Goal: Task Accomplishment & Management: Use online tool/utility

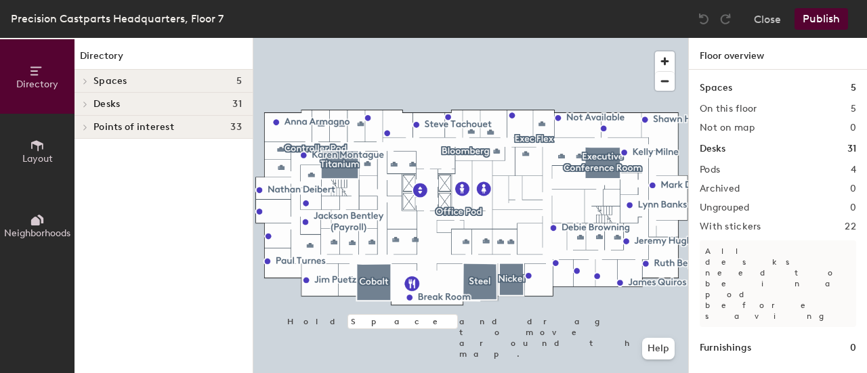
click at [122, 103] on h4 "Desks 31" at bounding box center [167, 104] width 148 height 11
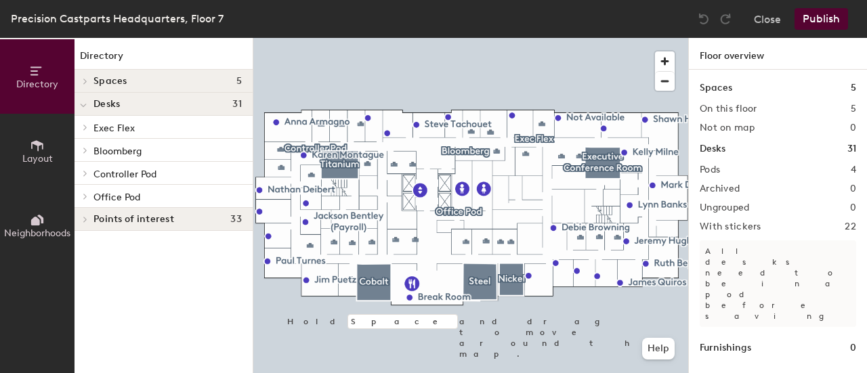
click at [88, 194] on icon at bounding box center [85, 196] width 5 height 7
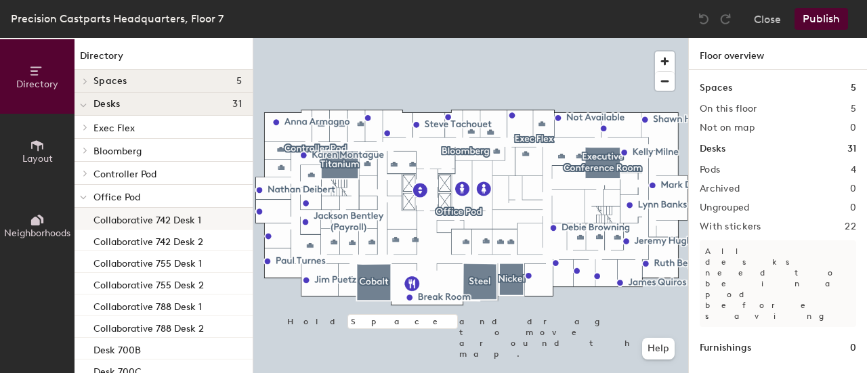
click at [130, 228] on div "Collaborative 742 Desk 1" at bounding box center [163, 219] width 178 height 22
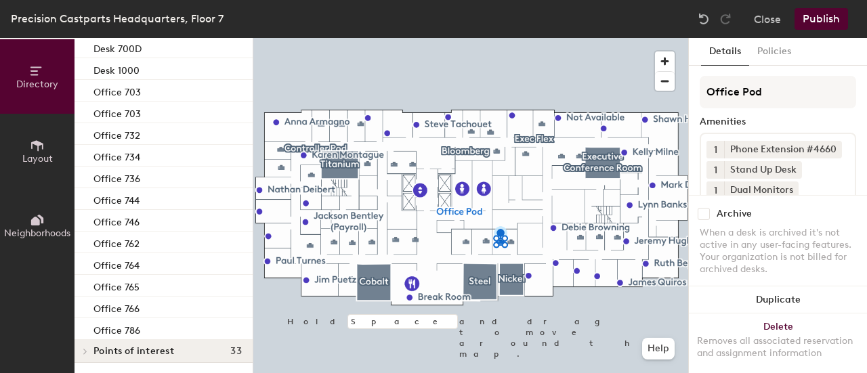
scroll to position [324, 0]
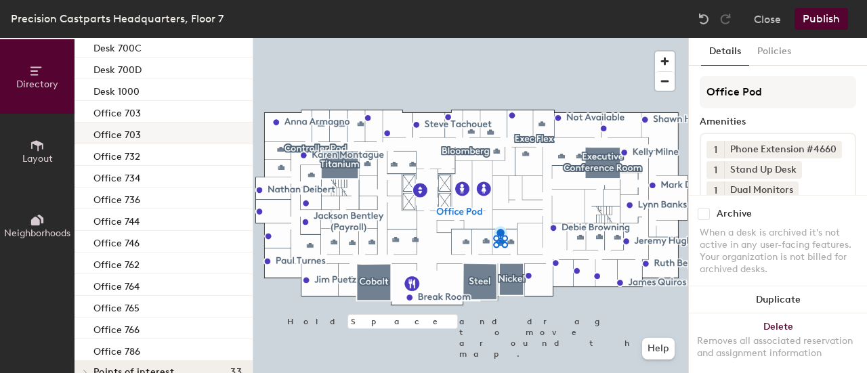
click at [128, 133] on p "Office 703" at bounding box center [116, 133] width 47 height 16
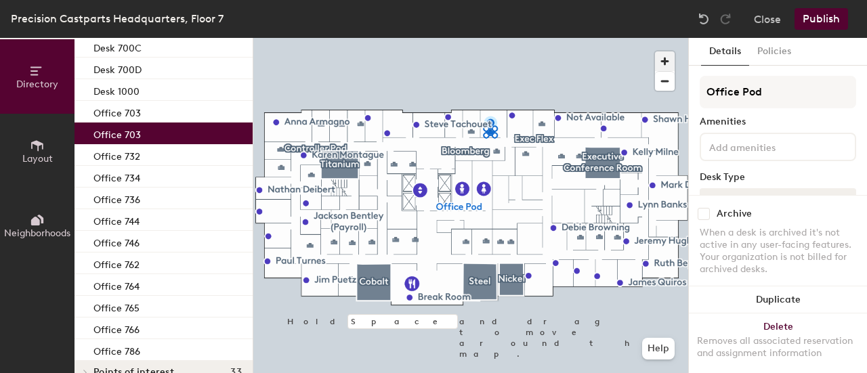
click at [666, 58] on span "button" at bounding box center [665, 61] width 20 height 20
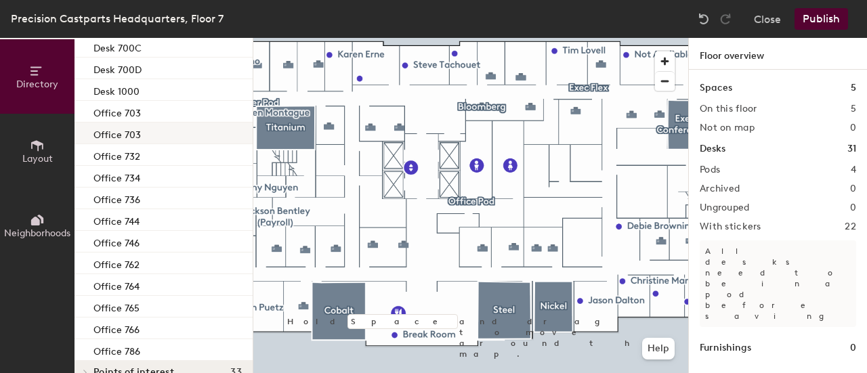
click at [171, 133] on div "Office 703" at bounding box center [163, 134] width 178 height 22
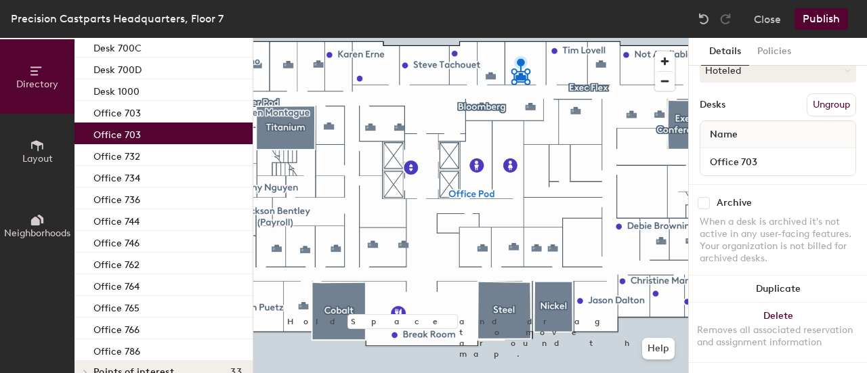
scroll to position [141, 0]
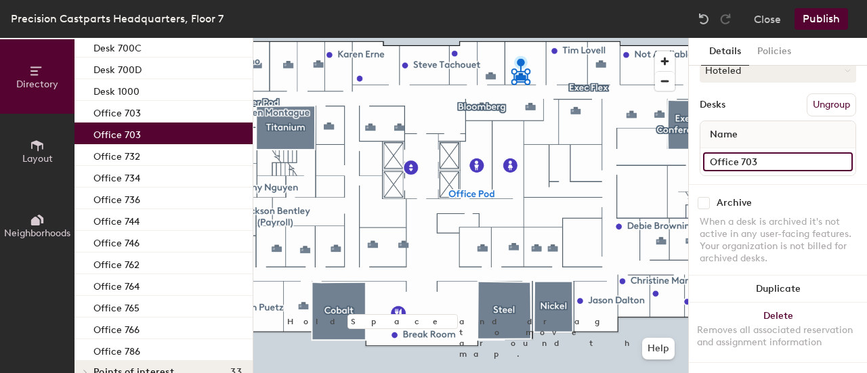
click at [780, 152] on input "Office 703" at bounding box center [778, 161] width 150 height 19
click at [834, 152] on input "Office 703" at bounding box center [778, 161] width 150 height 19
type input "Office 704"
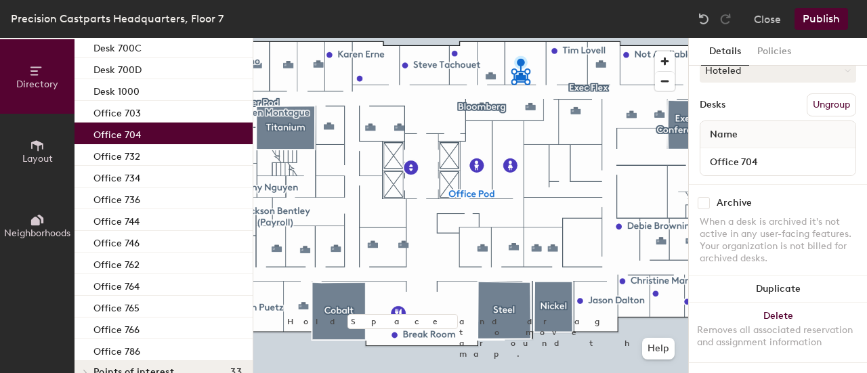
click at [807, 184] on div "Archive When a desk is archived it's not active in any user-facing features. Yo…" at bounding box center [778, 232] width 178 height 97
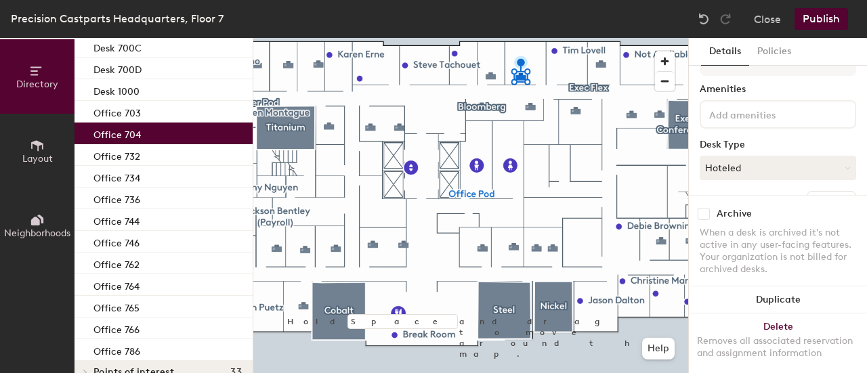
scroll to position [0, 0]
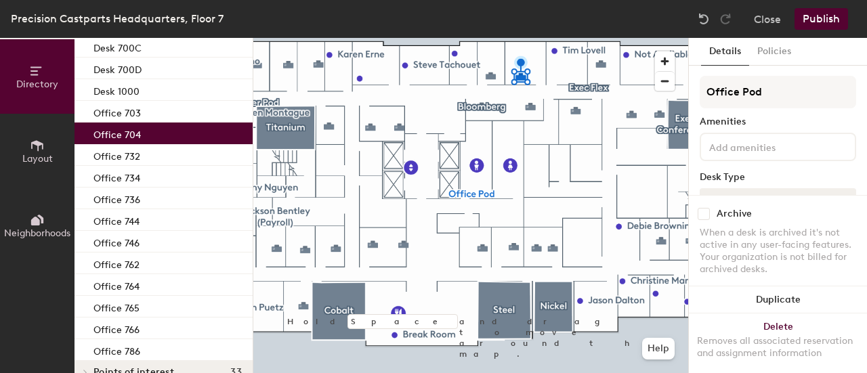
click at [819, 17] on button "Publish" at bounding box center [821, 19] width 54 height 22
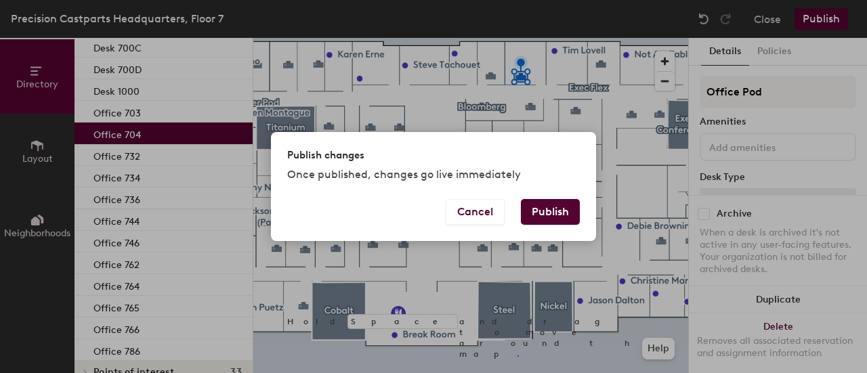
click at [550, 208] on button "Publish" at bounding box center [550, 212] width 59 height 26
